Goal: Use online tool/utility: Utilize a website feature to perform a specific function

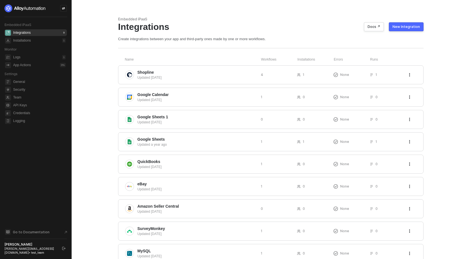
scroll to position [21, 0]
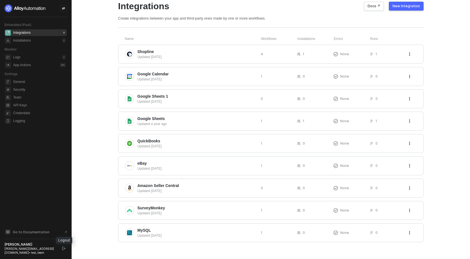
click at [63, 250] on icon "logout" at bounding box center [63, 248] width 3 height 3
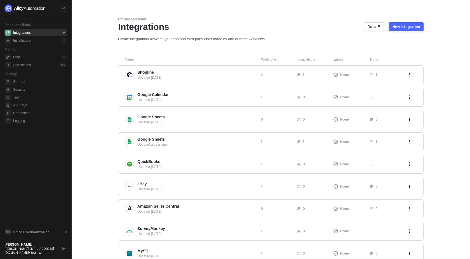
click at [62, 249] on icon "logout" at bounding box center [63, 248] width 3 height 3
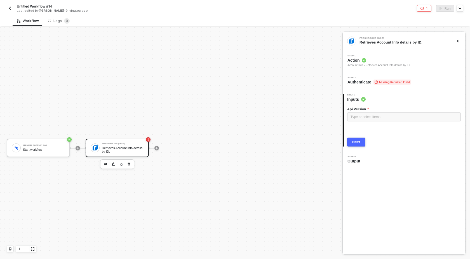
scroll to position [10, 0]
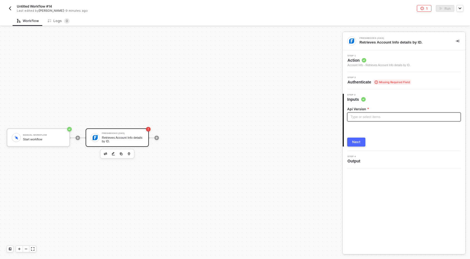
click at [369, 118] on div "Type or select items ﻿" at bounding box center [403, 117] width 107 height 5
click at [359, 64] on div "Account Info - Retrieves Account Info details by ID." at bounding box center [378, 65] width 63 height 4
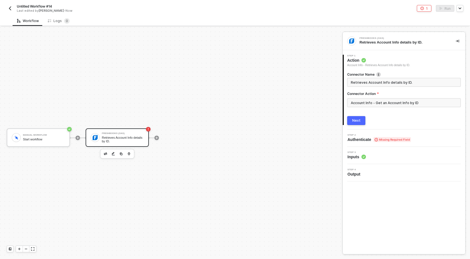
click at [353, 119] on div "Next" at bounding box center [356, 121] width 8 height 4
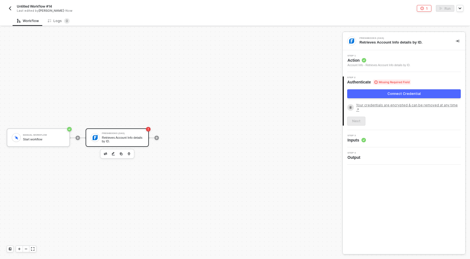
click at [356, 61] on span "Action" at bounding box center [378, 61] width 63 height 6
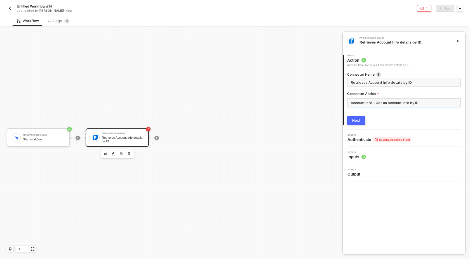
click at [367, 105] on input "Account Info - Get an Account Info by ID" at bounding box center [403, 102] width 113 height 9
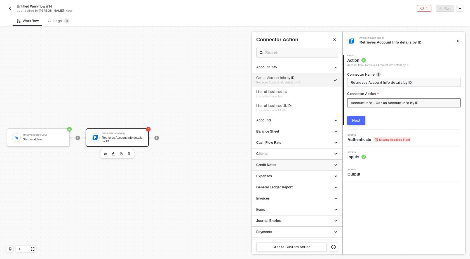
scroll to position [32, 0]
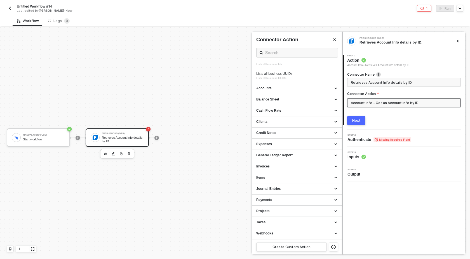
click at [209, 150] on div at bounding box center [235, 143] width 470 height 232
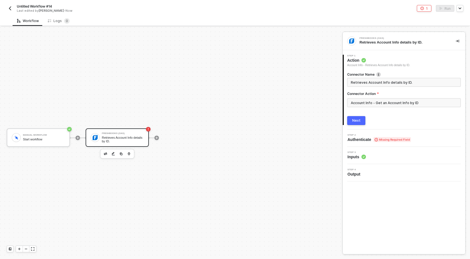
click at [358, 119] on div "Next" at bounding box center [356, 121] width 8 height 4
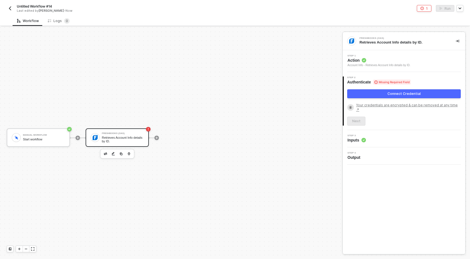
click at [385, 95] on button "Connect Credential" at bounding box center [403, 93] width 113 height 9
click at [377, 96] on button "Connect Credential" at bounding box center [403, 93] width 113 height 9
click at [360, 57] on div "Step 1 Action Account Info - Retrieves Account Info details by ID." at bounding box center [378, 61] width 63 height 13
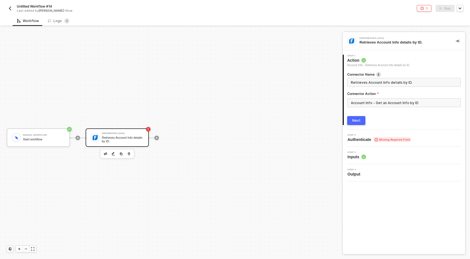
click at [355, 120] on div "Next" at bounding box center [356, 121] width 8 height 4
